Goal: Register for event/course

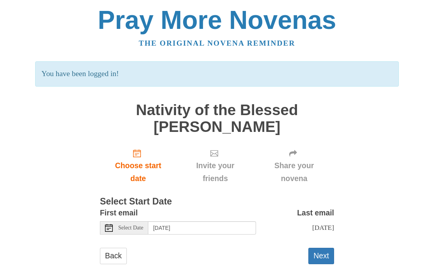
click at [133, 227] on span "Select Date" at bounding box center [130, 227] width 25 height 5
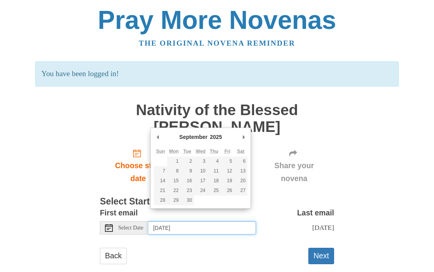
type input "Monday, September 8th"
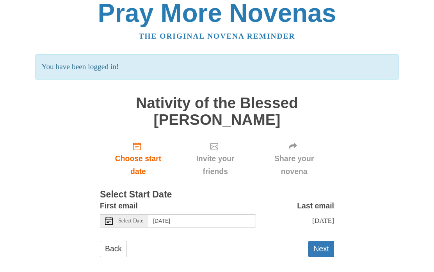
scroll to position [17, 0]
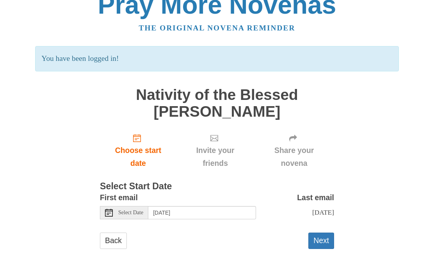
click at [324, 240] on button "Next" at bounding box center [321, 241] width 26 height 16
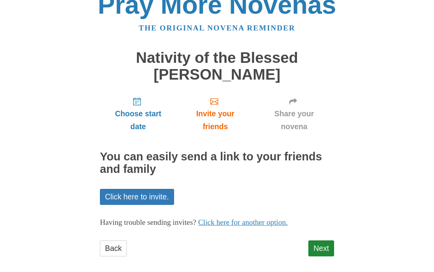
scroll to position [19, 0]
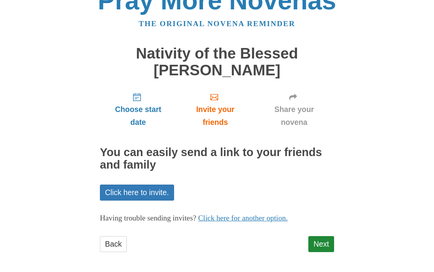
click at [324, 239] on link "Next" at bounding box center [321, 245] width 26 height 16
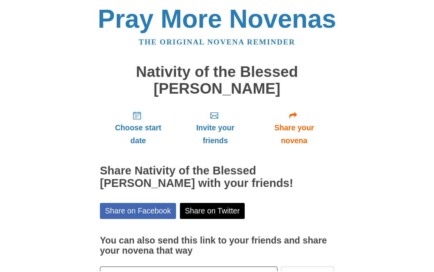
scroll to position [18, 0]
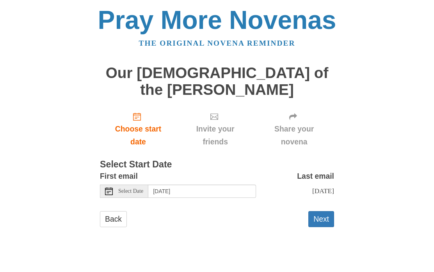
click at [114, 185] on div "Select Date" at bounding box center [124, 191] width 48 height 13
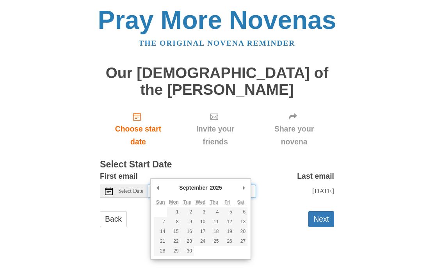
type input "Monday, September 29th"
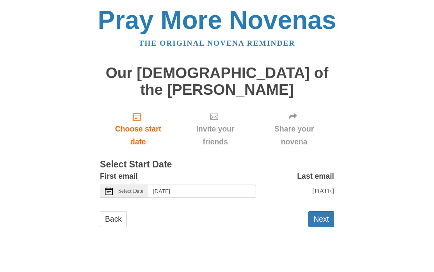
click at [321, 211] on button "Next" at bounding box center [321, 219] width 26 height 16
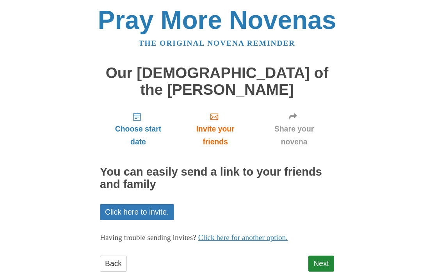
click at [324, 256] on link "Next" at bounding box center [321, 264] width 26 height 16
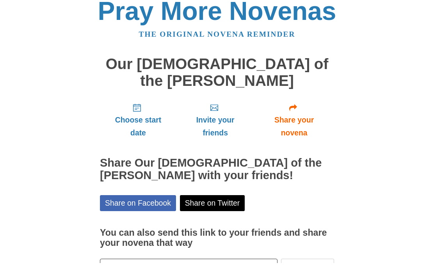
scroll to position [2, 0]
